Goal: Information Seeking & Learning: Check status

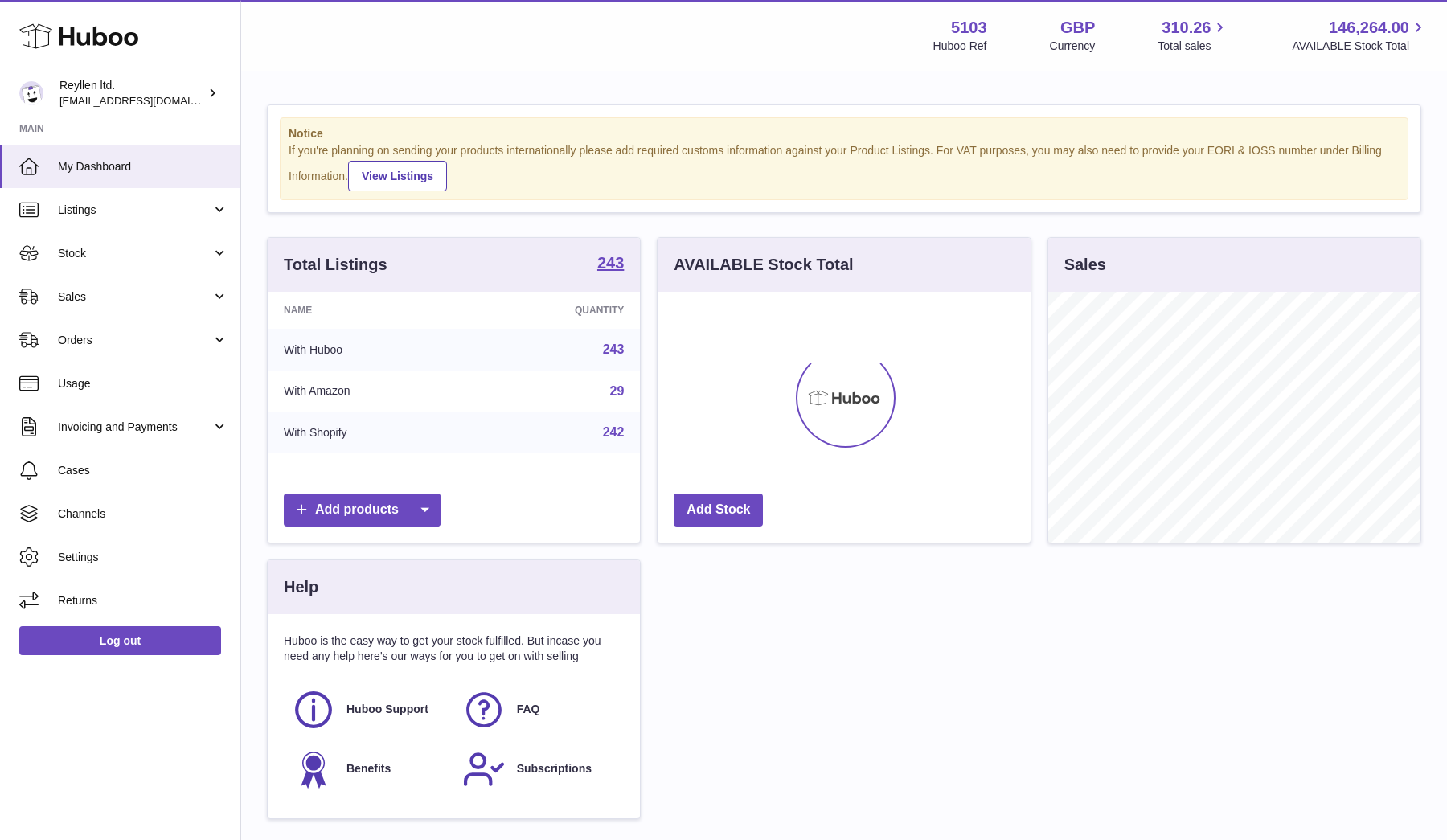
scroll to position [251, 373]
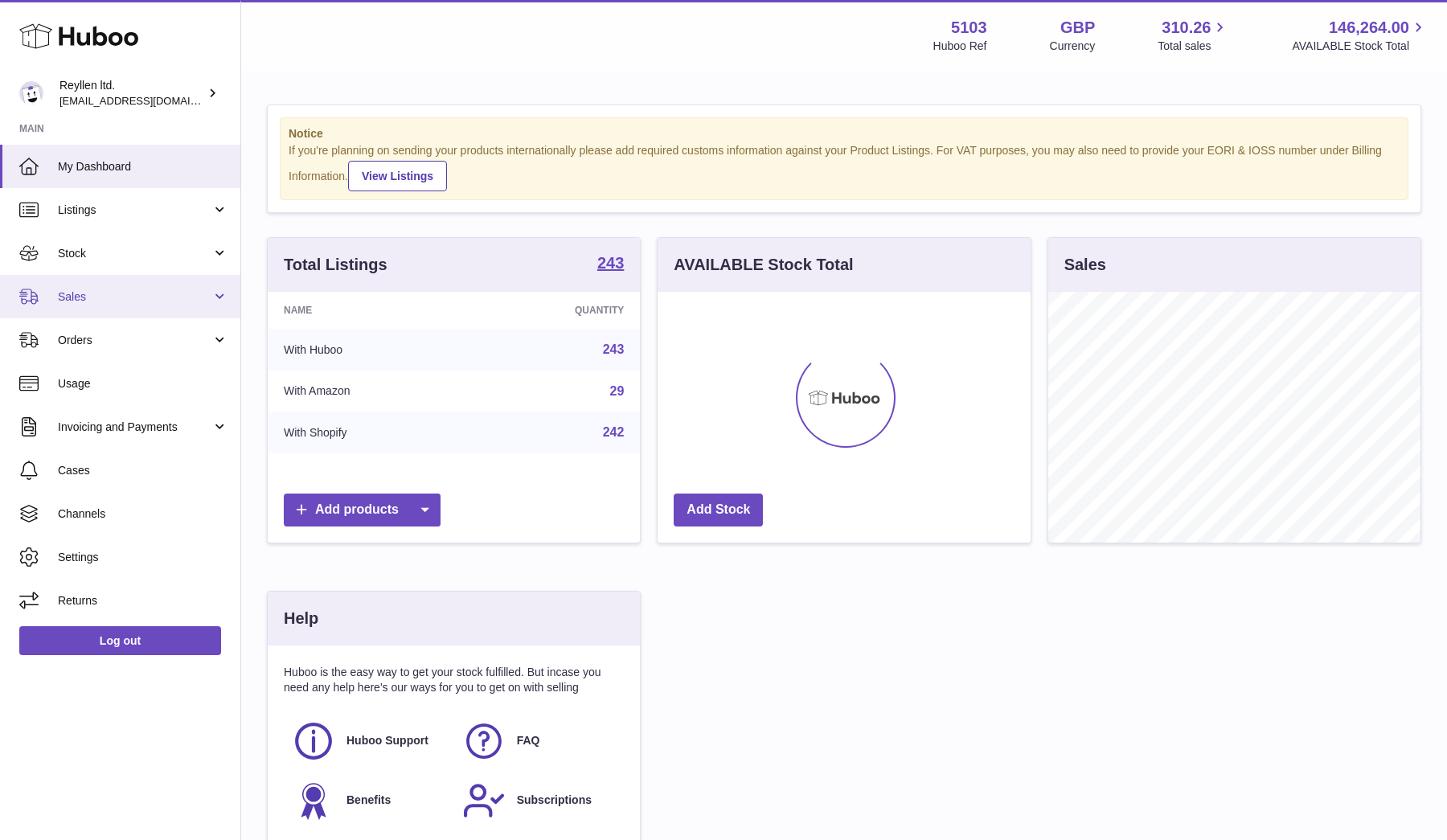
click at [77, 300] on span "Sales" at bounding box center [134, 296] width 154 height 15
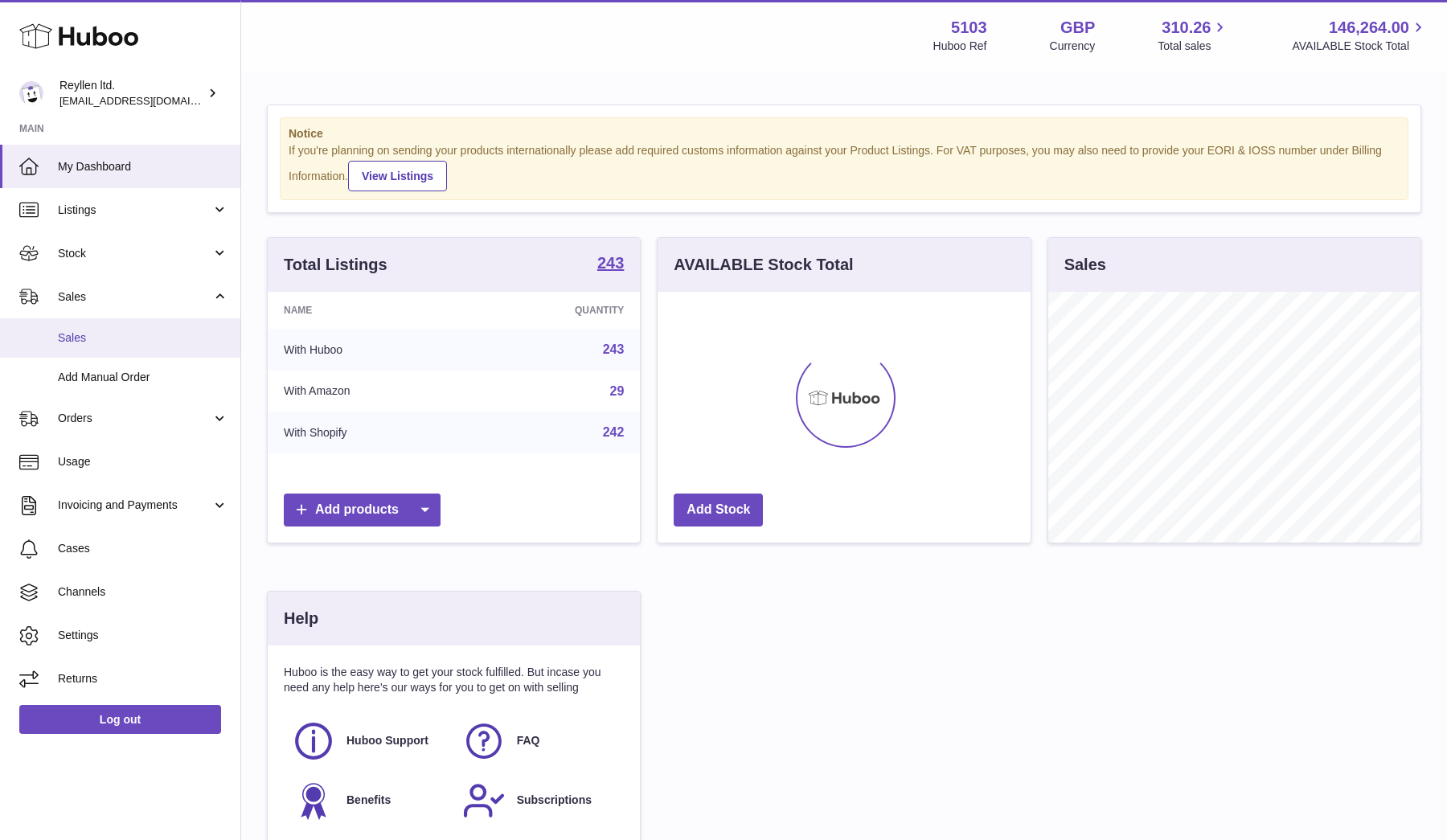
click at [85, 345] on link "Sales" at bounding box center [120, 338] width 240 height 40
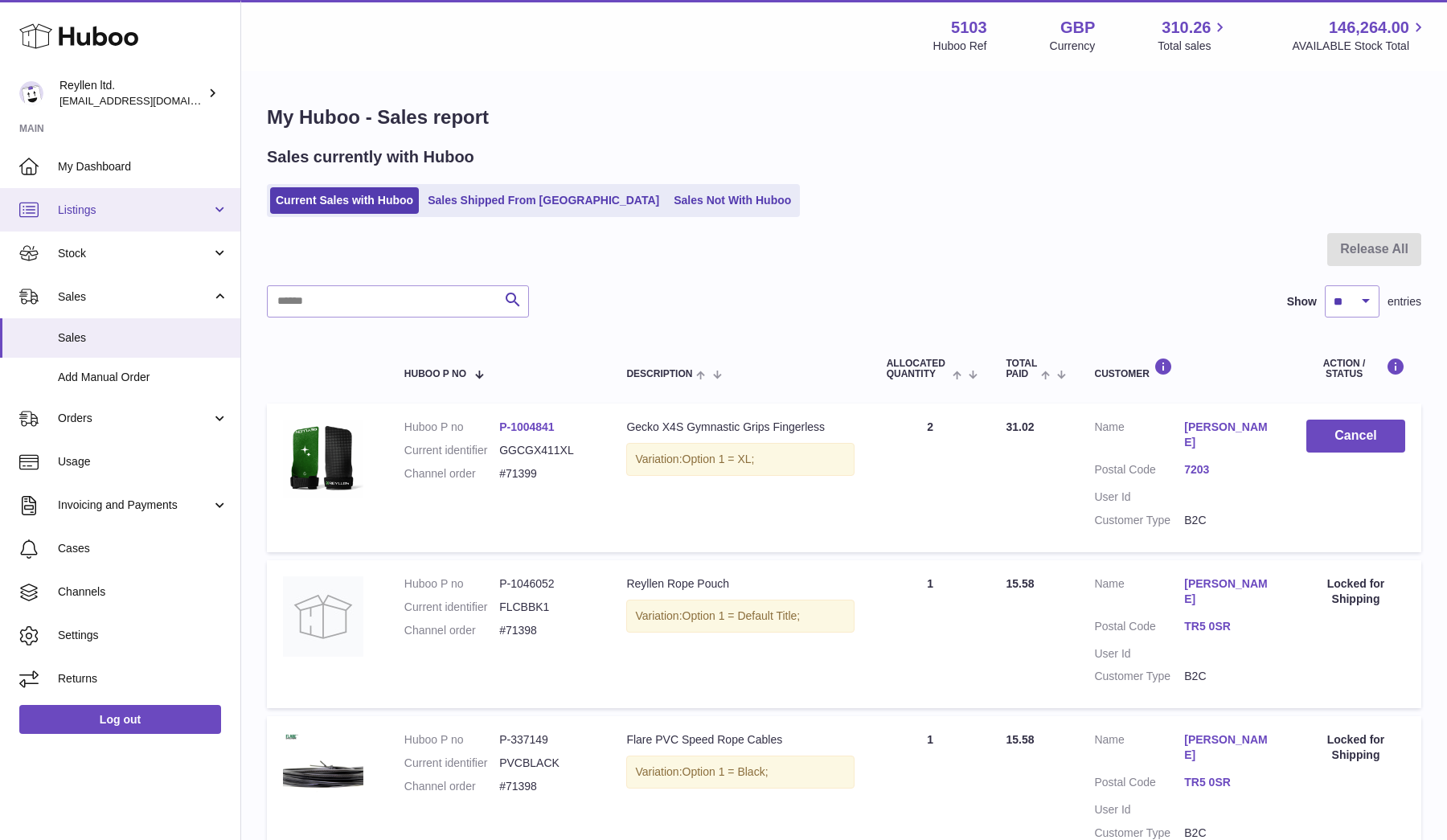
click at [71, 215] on span "Listings" at bounding box center [134, 210] width 154 height 15
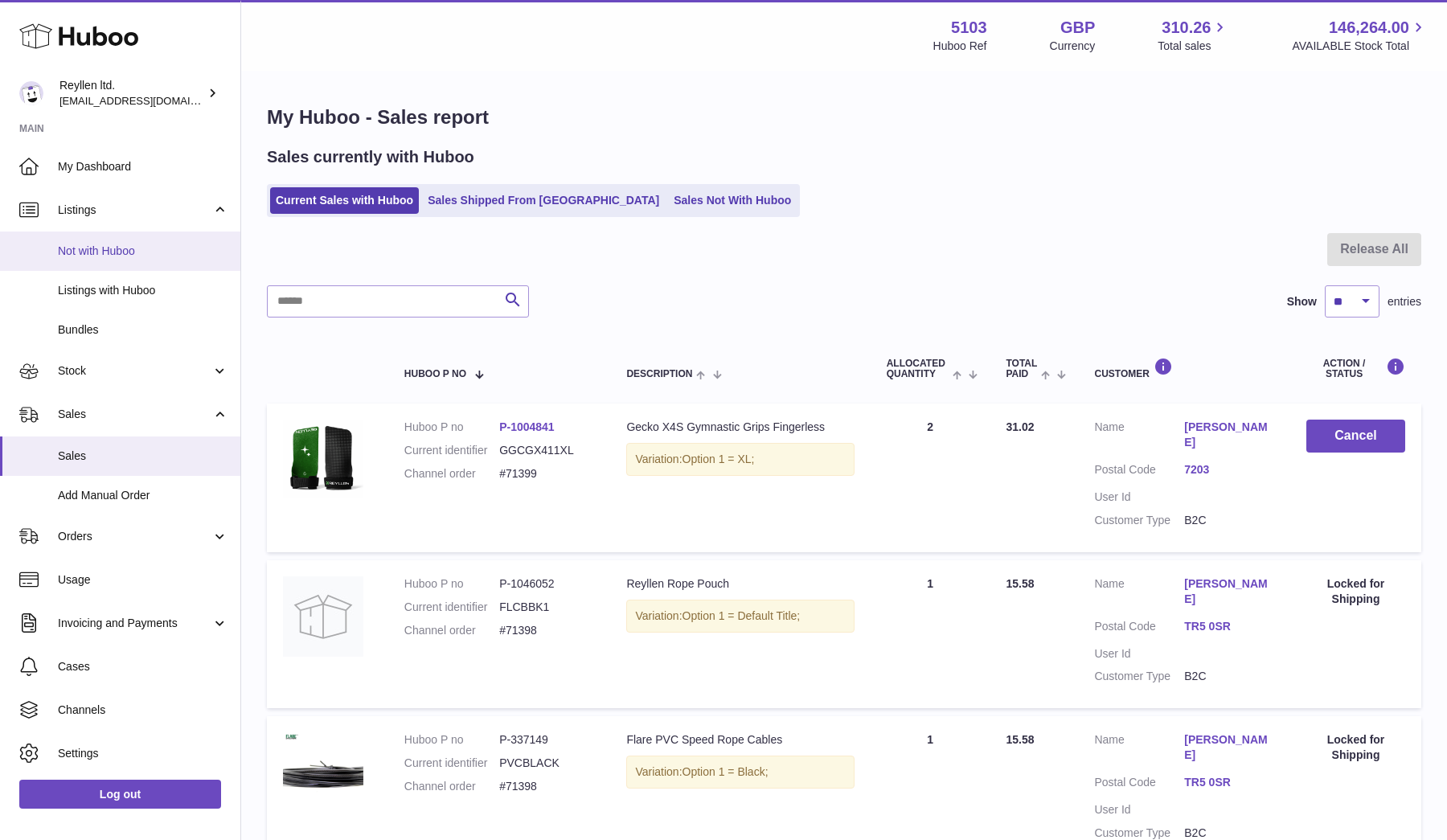
click at [79, 249] on span "Not with Huboo" at bounding box center [143, 251] width 170 height 15
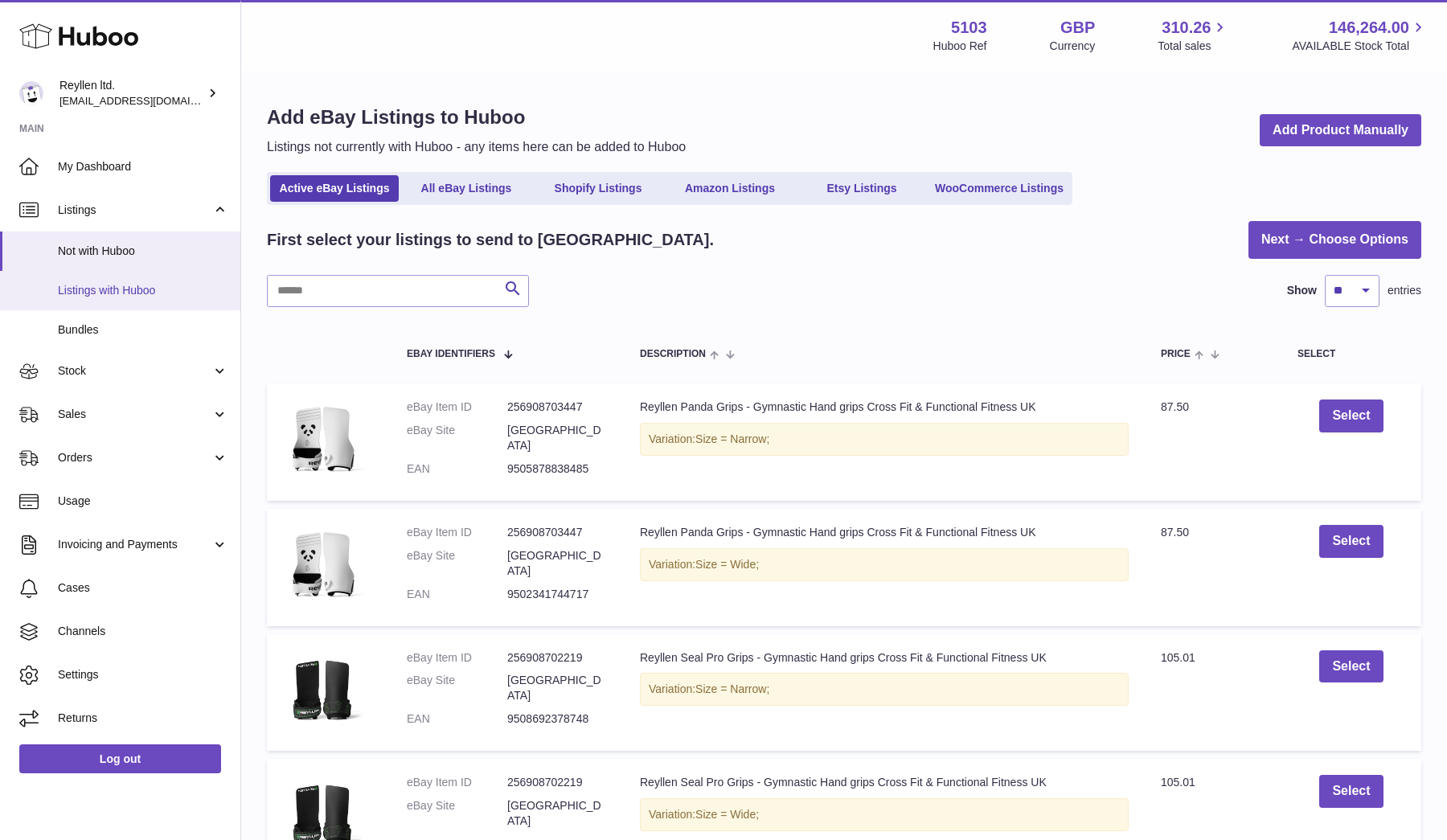
click at [94, 290] on span "Listings with Huboo" at bounding box center [143, 290] width 170 height 15
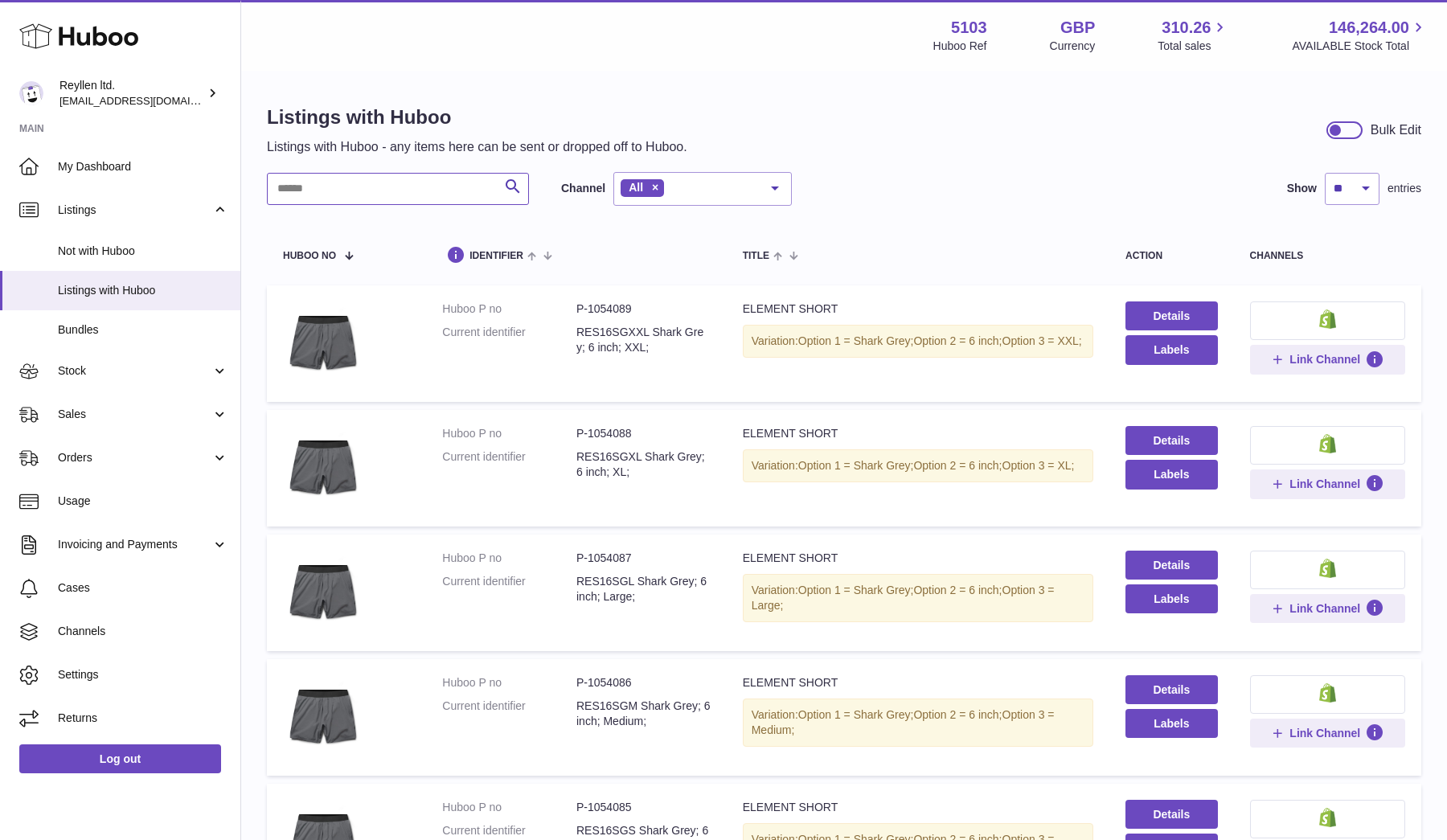
click at [361, 194] on input "text" at bounding box center [397, 189] width 262 height 32
paste input "*******"
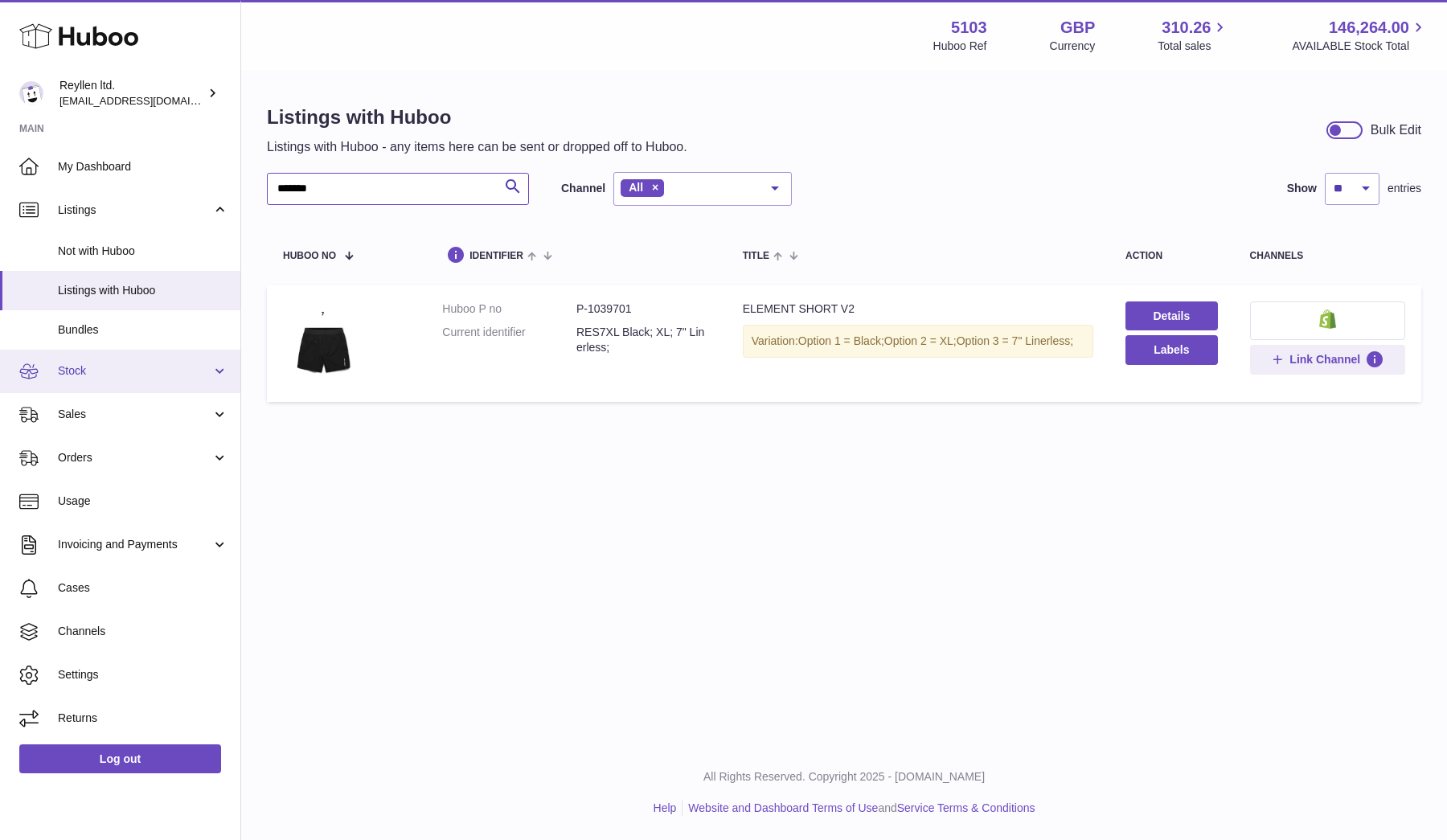
type input "*******"
click at [104, 370] on span "Stock" at bounding box center [134, 370] width 154 height 15
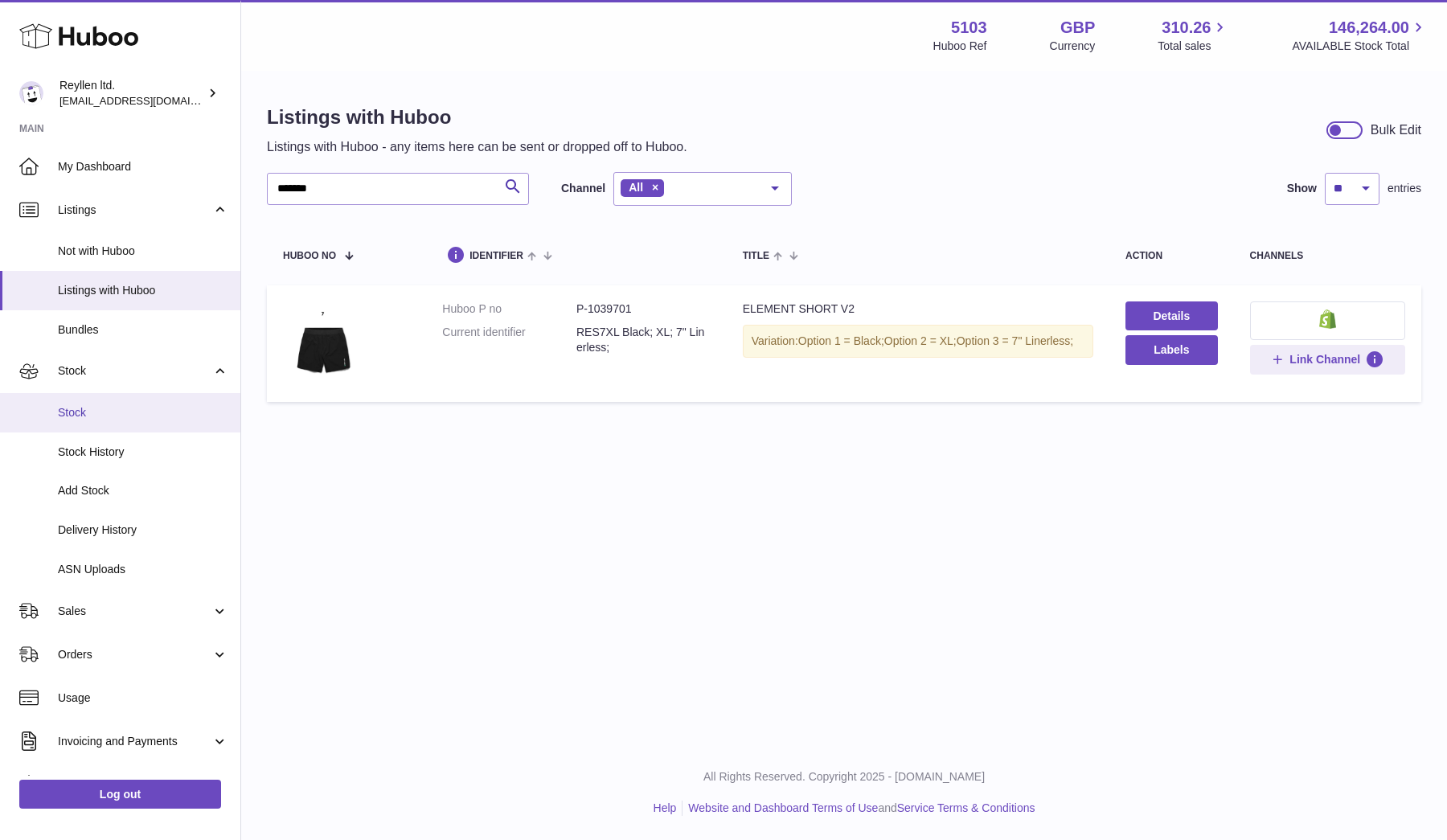
click at [104, 409] on span "Stock" at bounding box center [143, 412] width 170 height 15
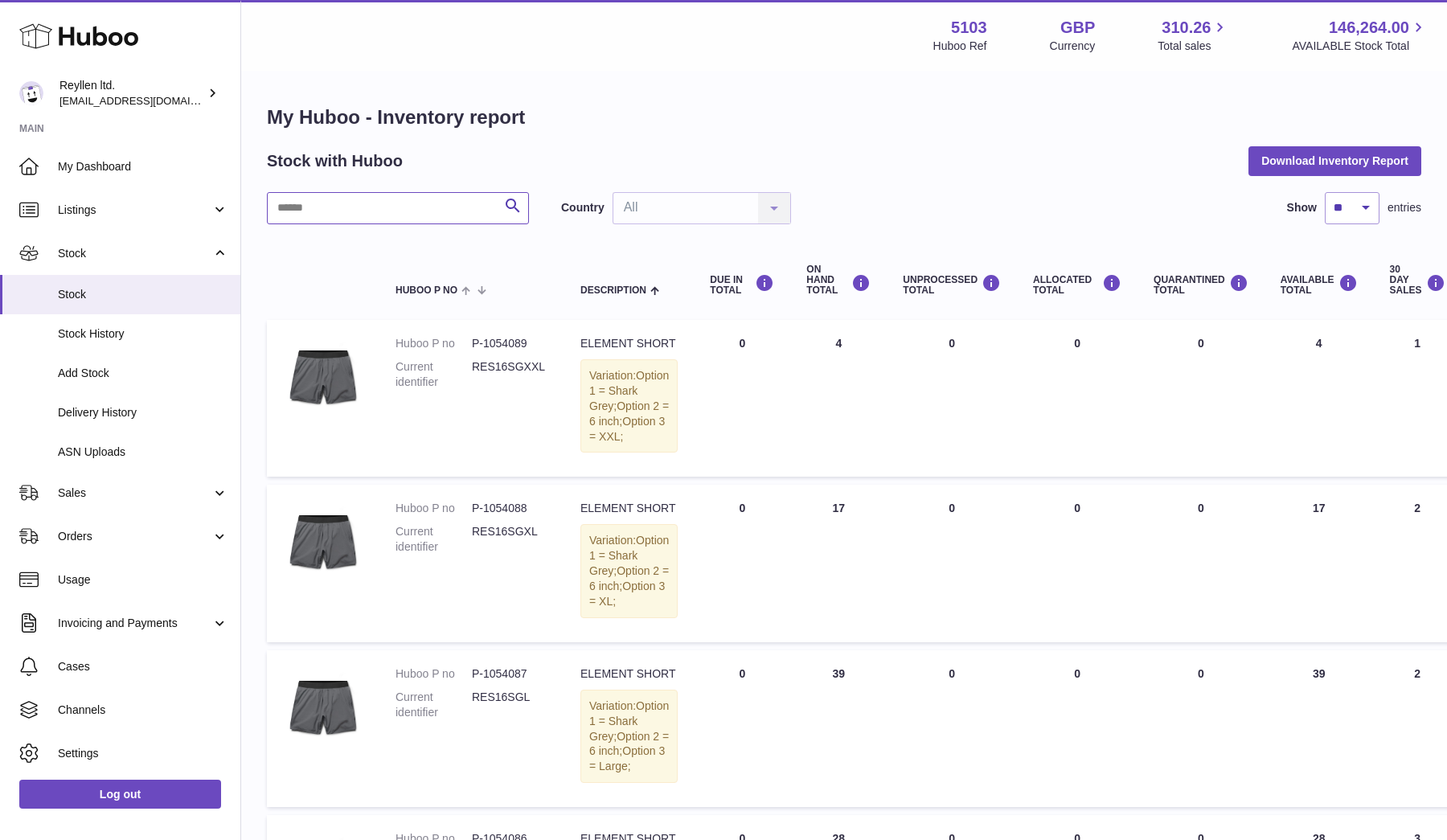
click at [333, 209] on input "text" at bounding box center [397, 207] width 262 height 32
type input "*"
type input "*****"
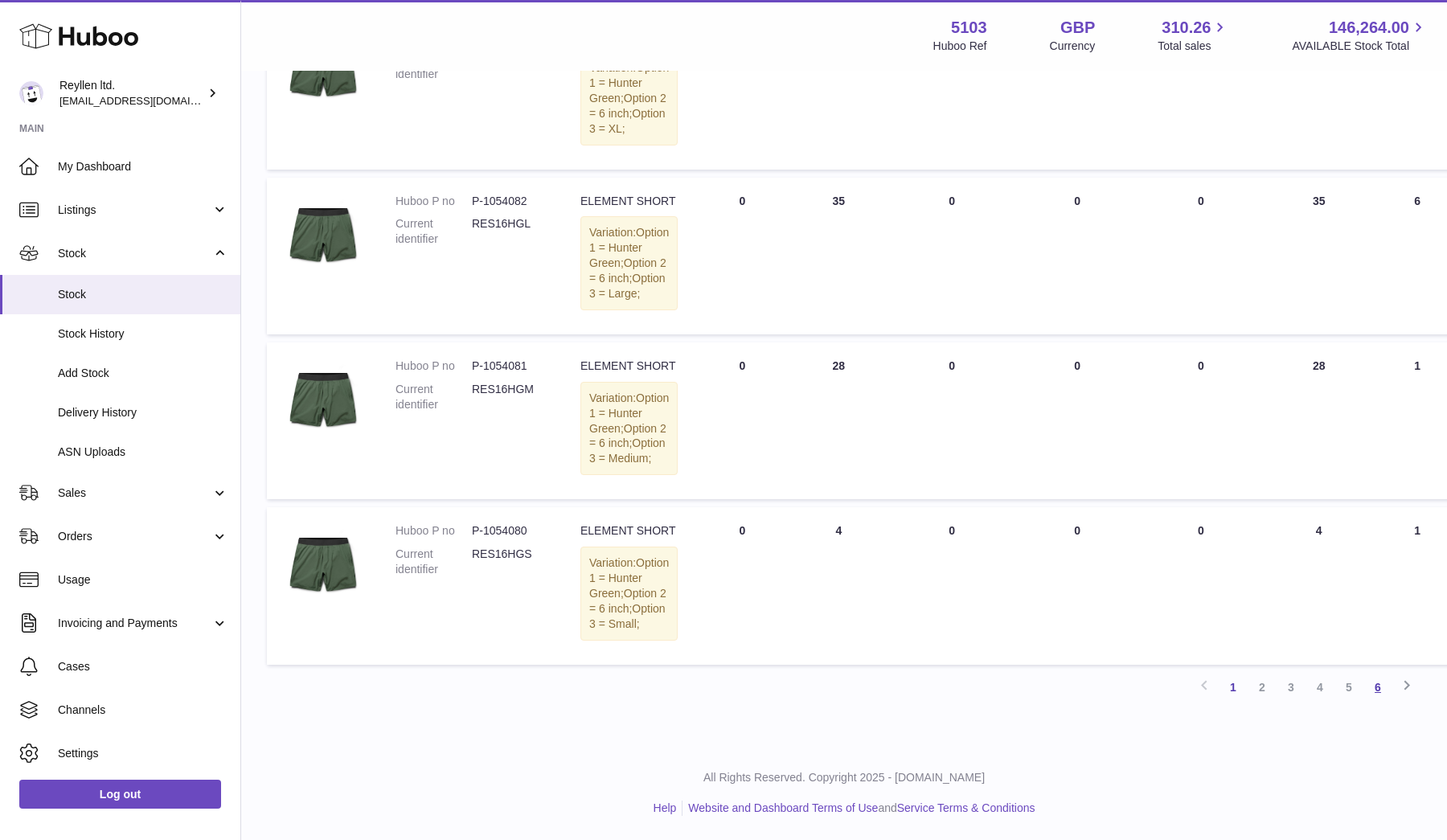
click at [1382, 695] on link "6" at bounding box center [1377, 686] width 29 height 29
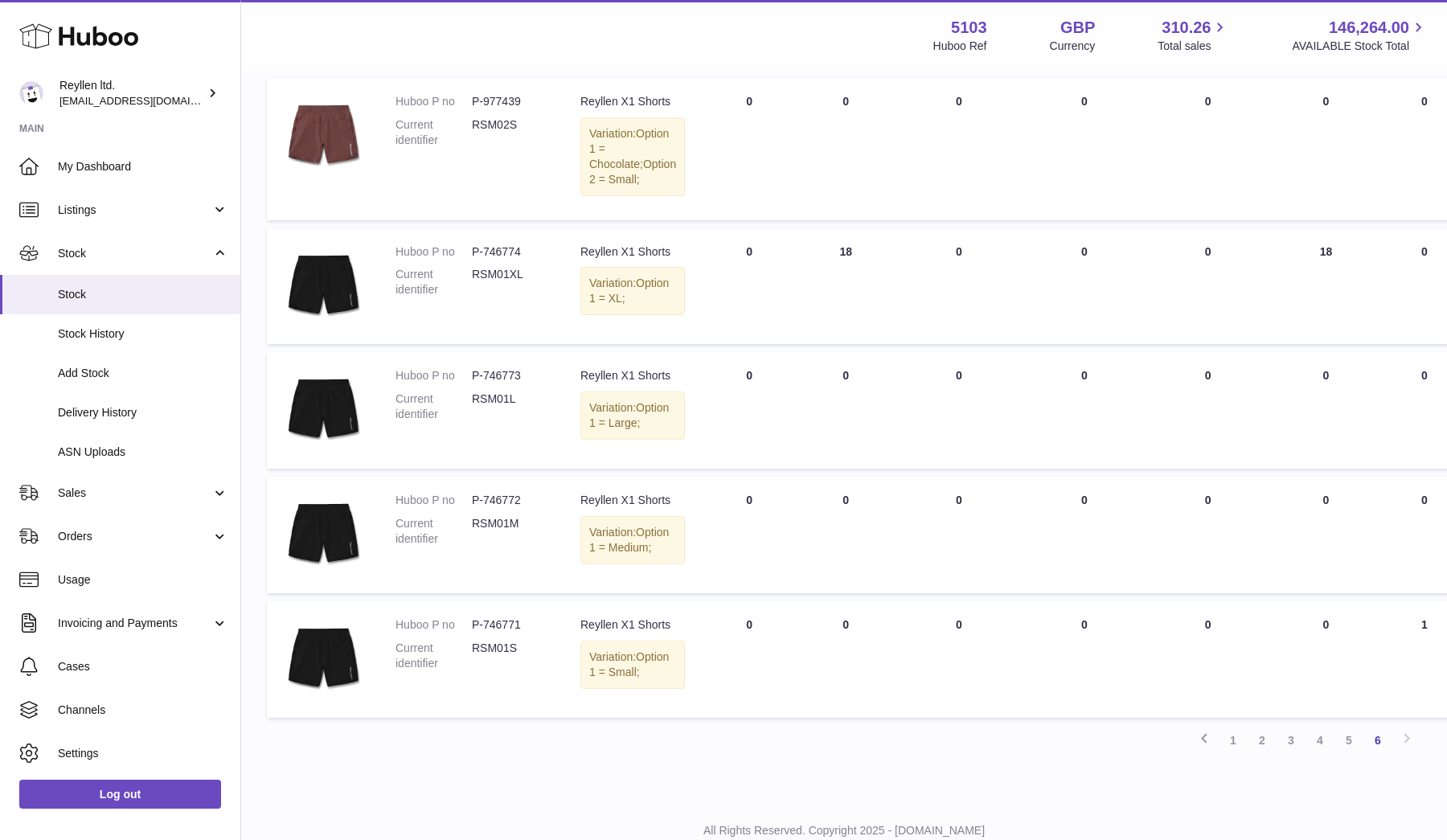
scroll to position [271, 0]
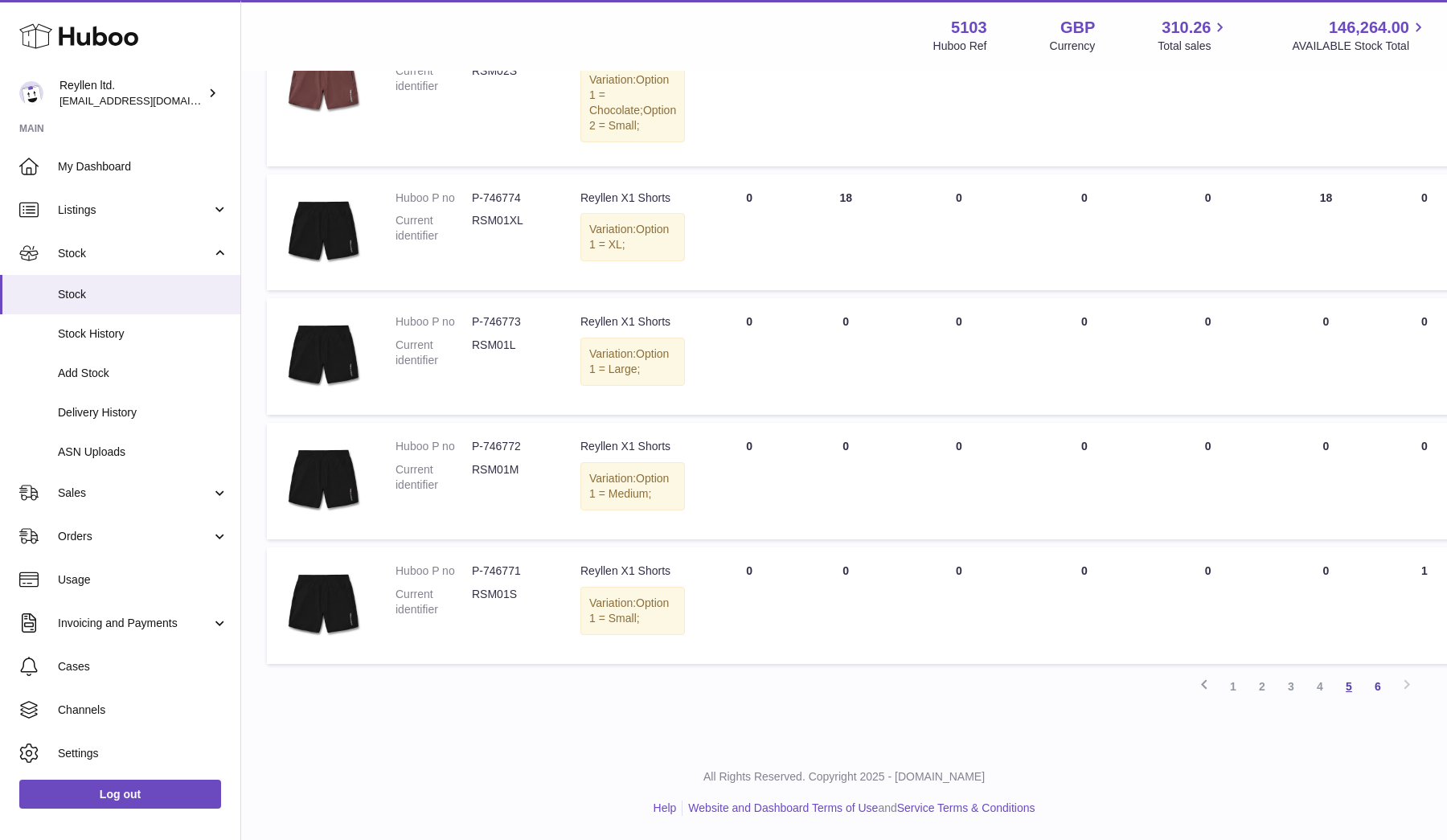
click at [1349, 689] on link "5" at bounding box center [1348, 685] width 29 height 29
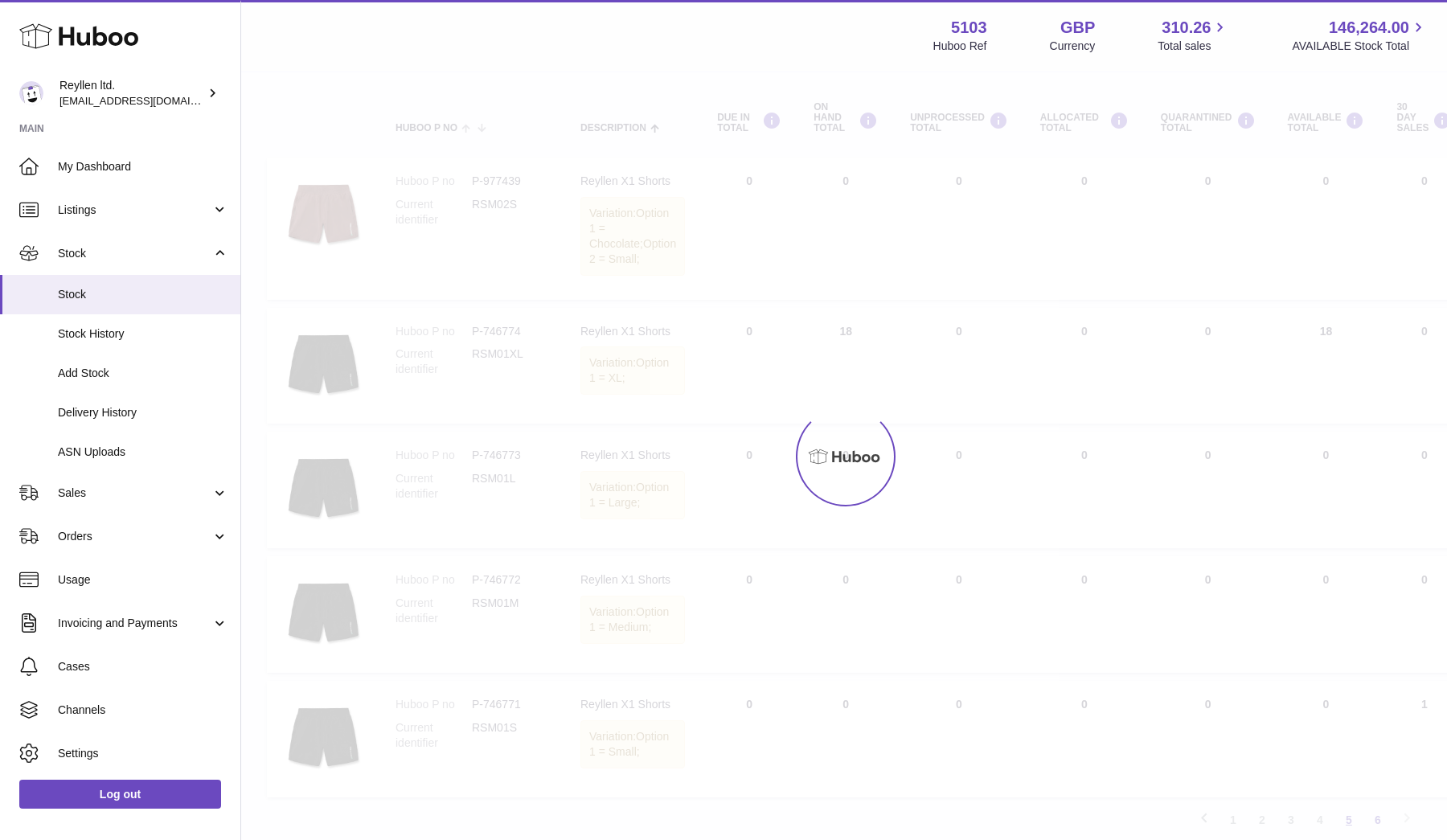
scroll to position [72, 0]
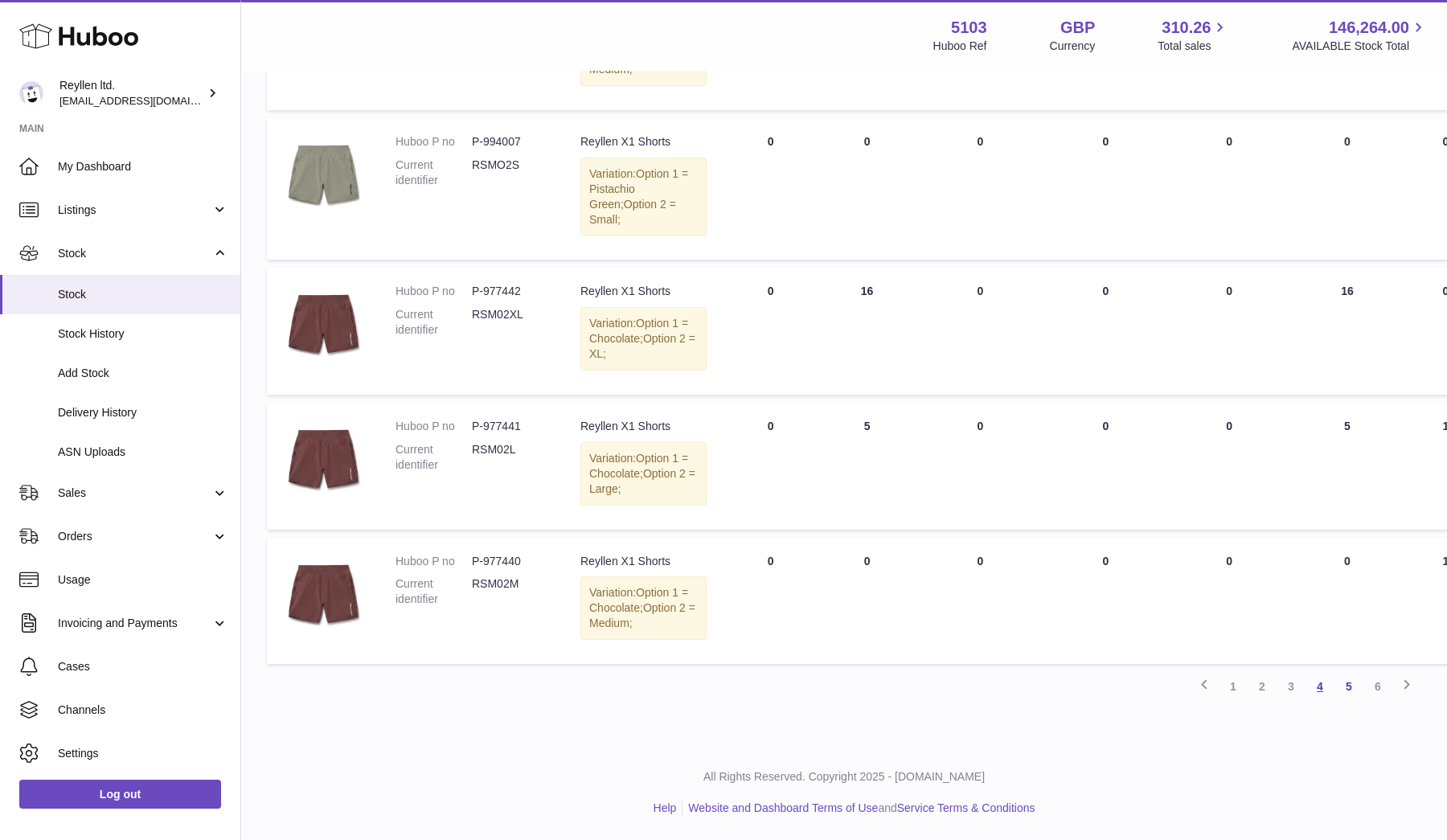
click at [1324, 695] on link "4" at bounding box center [1319, 685] width 29 height 29
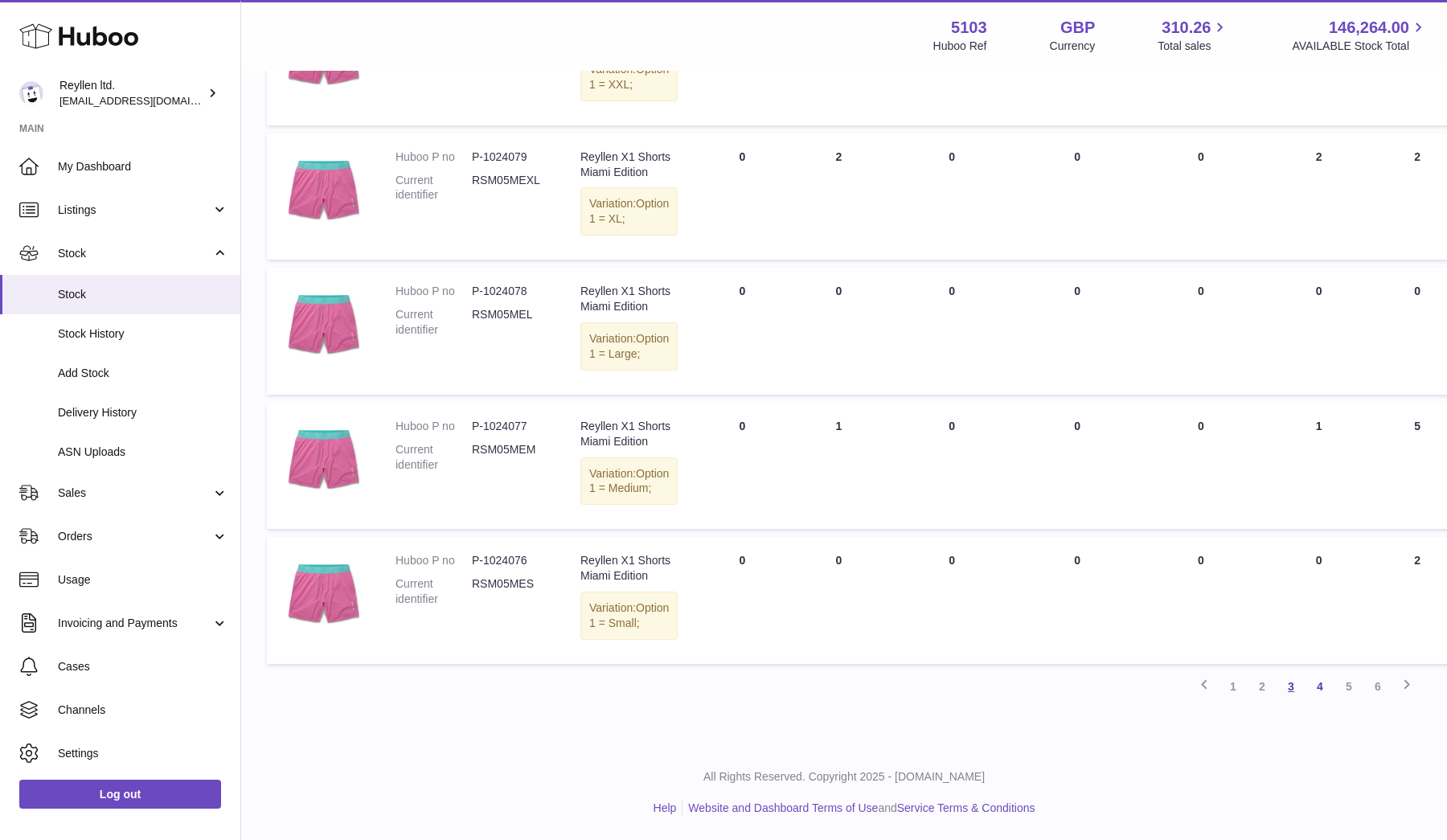
click at [1291, 687] on link "3" at bounding box center [1290, 685] width 29 height 29
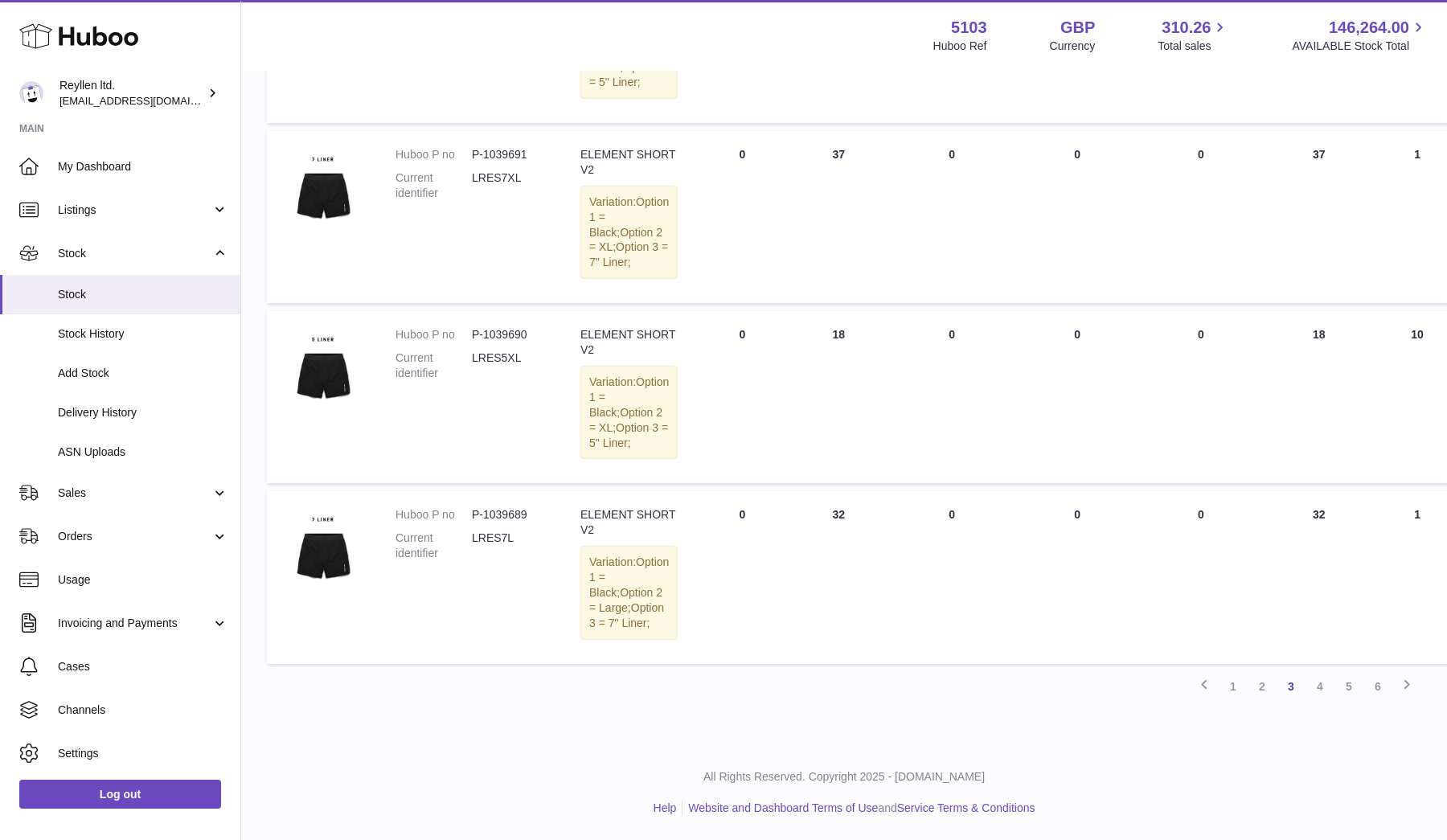
scroll to position [1624, 2]
click at [1256, 693] on link "2" at bounding box center [1260, 685] width 29 height 29
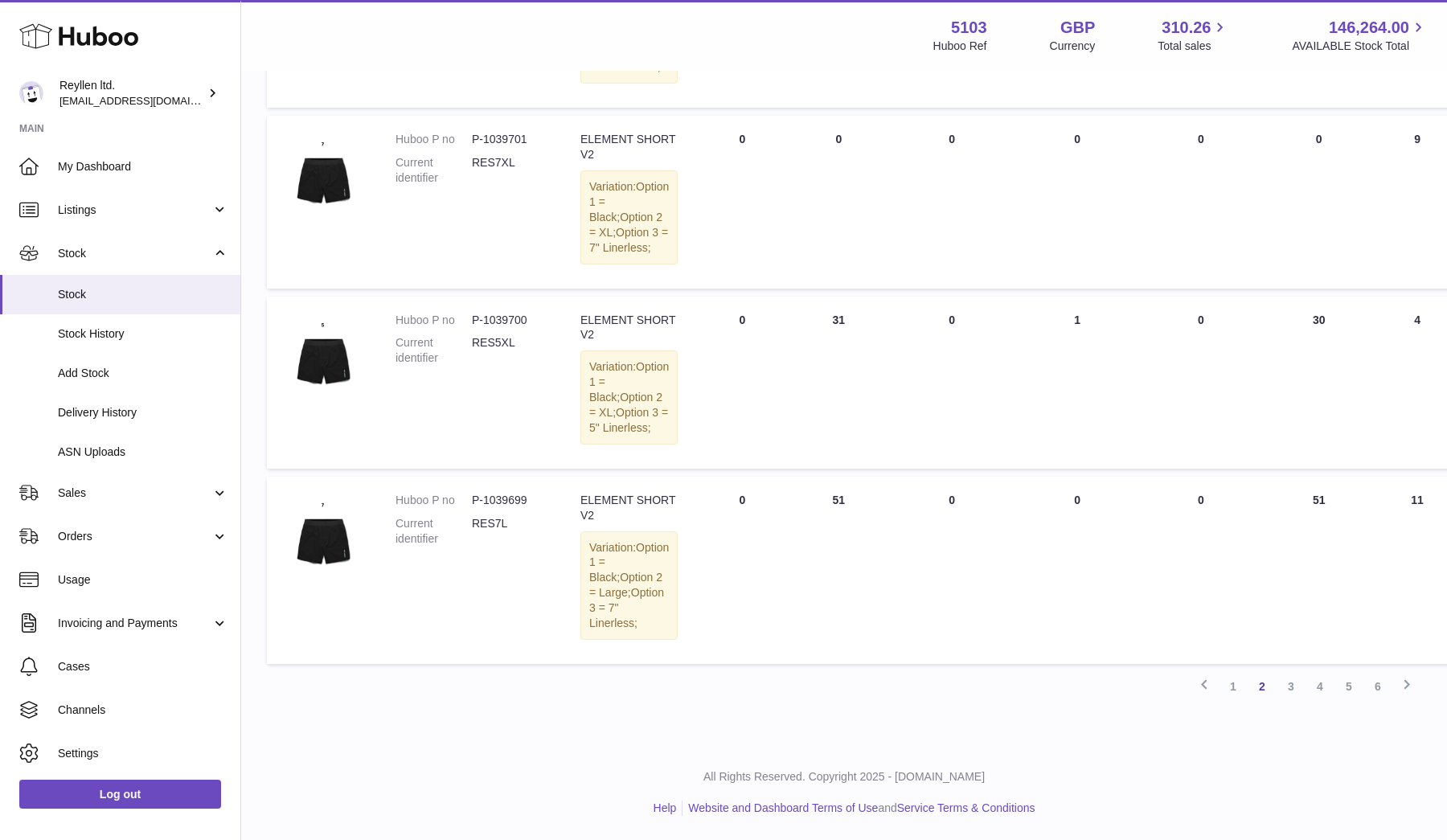
scroll to position [1491, 0]
click at [514, 328] on dd "P-1039700" at bounding box center [510, 320] width 76 height 15
copy dd "1039700"
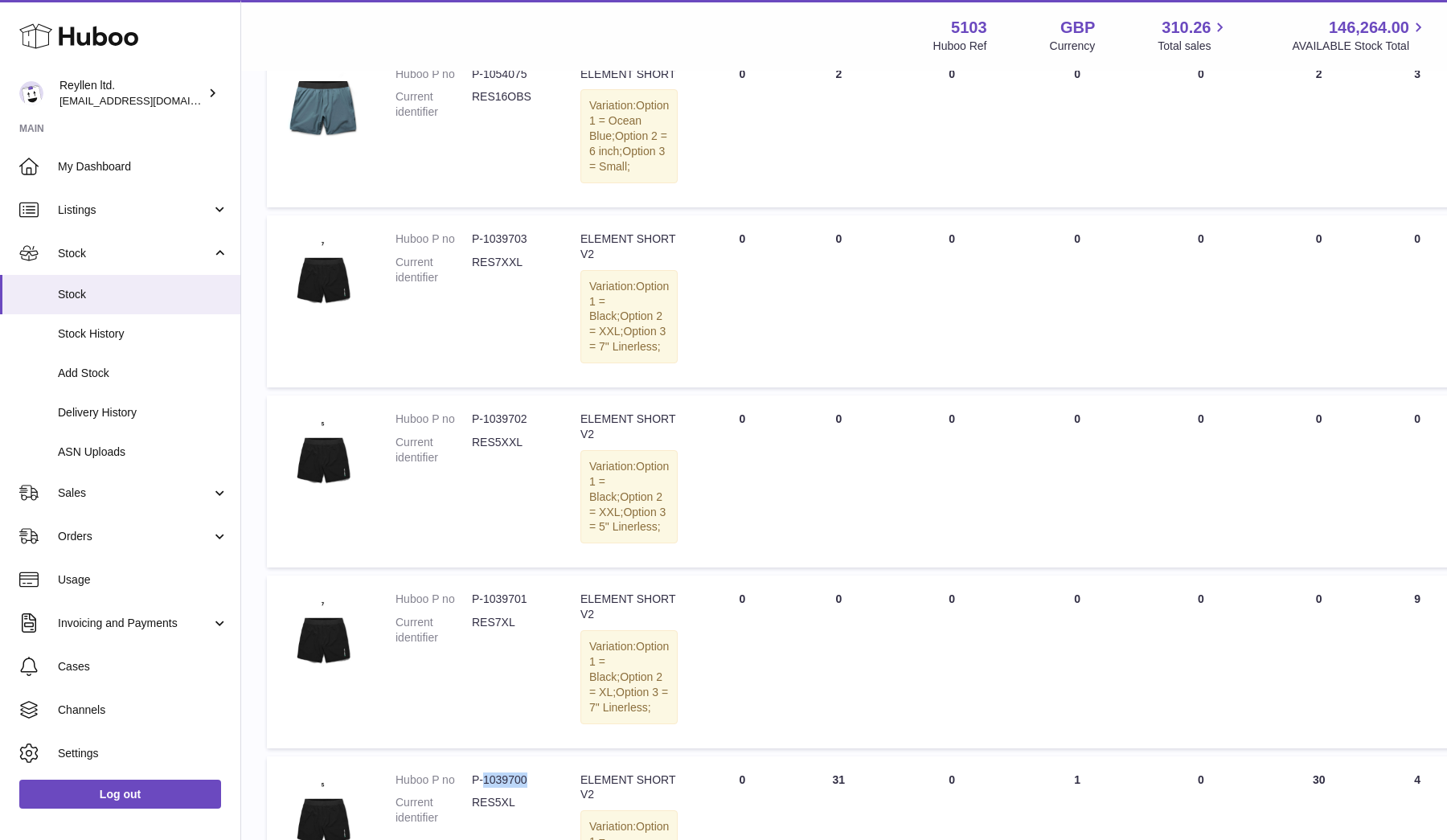
scroll to position [929, 0]
